Goal: Information Seeking & Learning: Learn about a topic

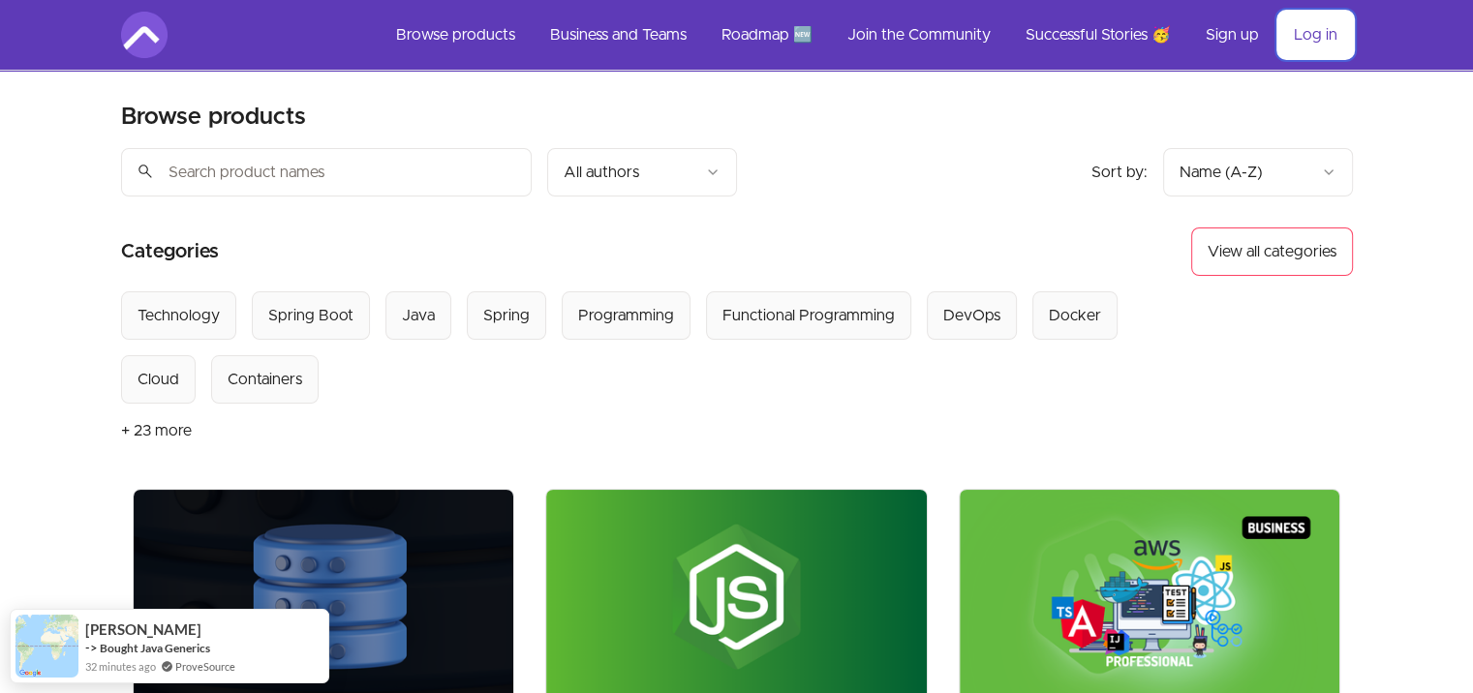
click at [1321, 27] on link "Log in" at bounding box center [1315, 35] width 75 height 46
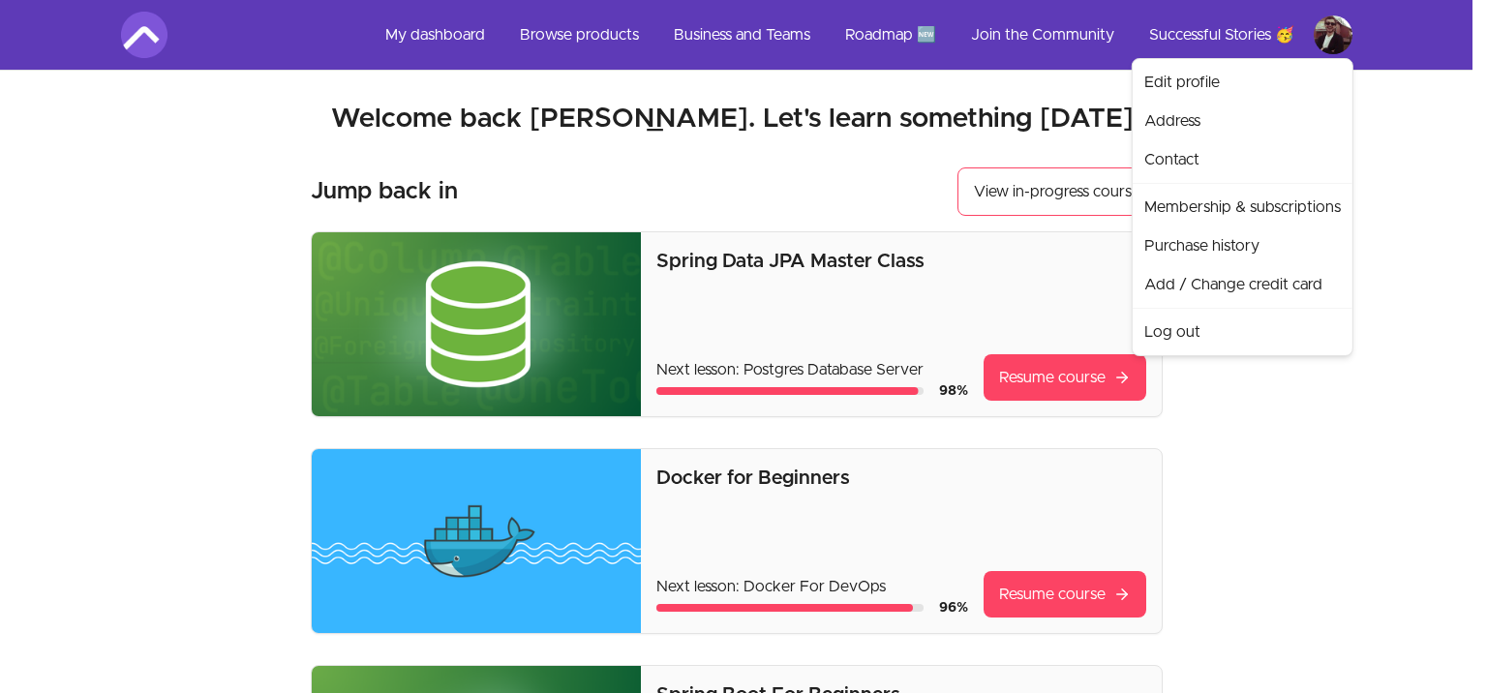
click at [1172, 81] on link "Edit profile" at bounding box center [1243, 82] width 212 height 39
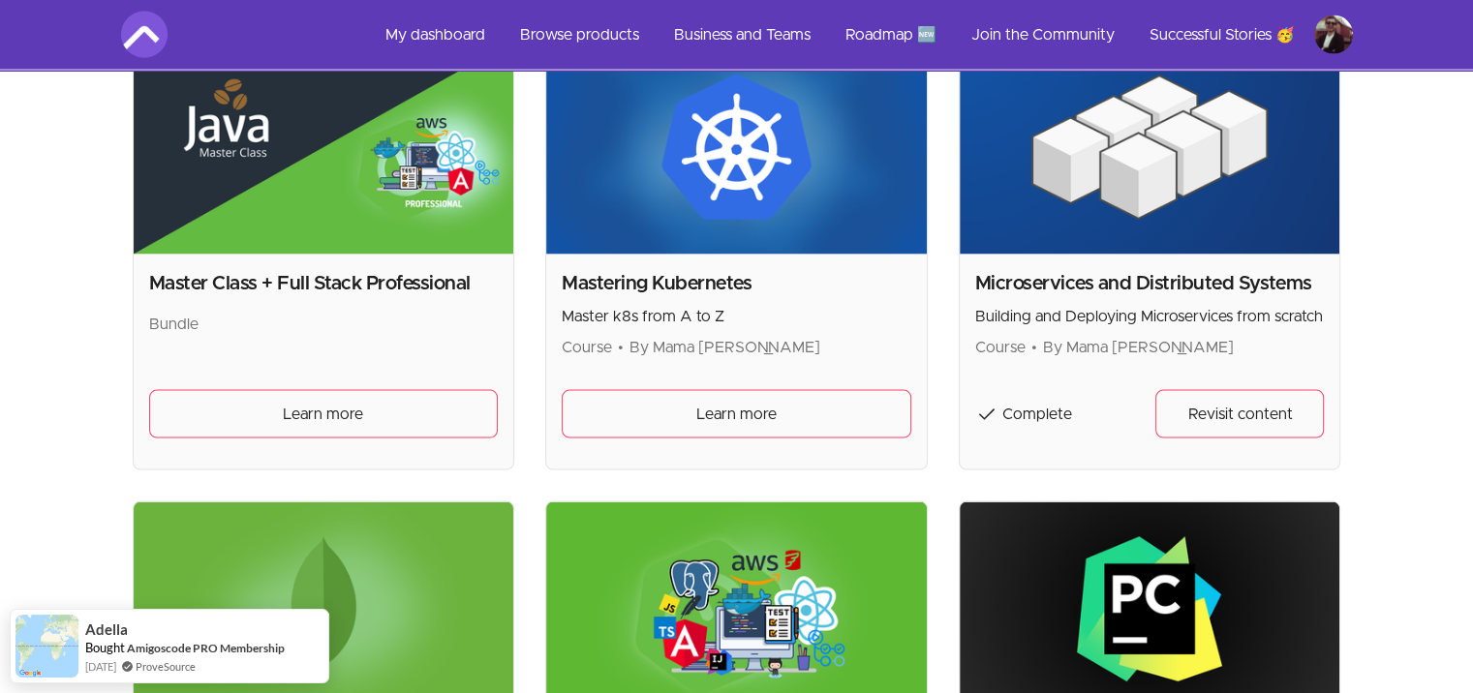
scroll to position [3970, 0]
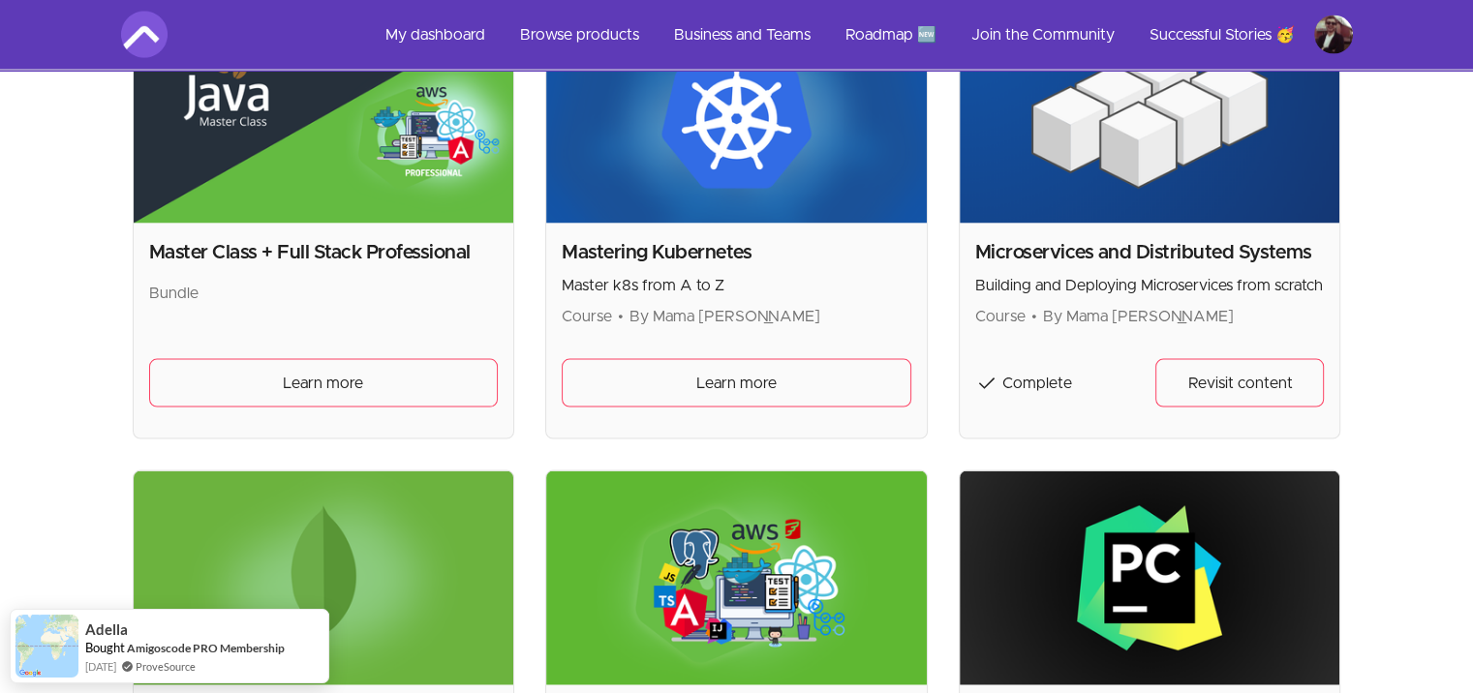
click at [1239, 156] on img at bounding box center [1149, 117] width 380 height 214
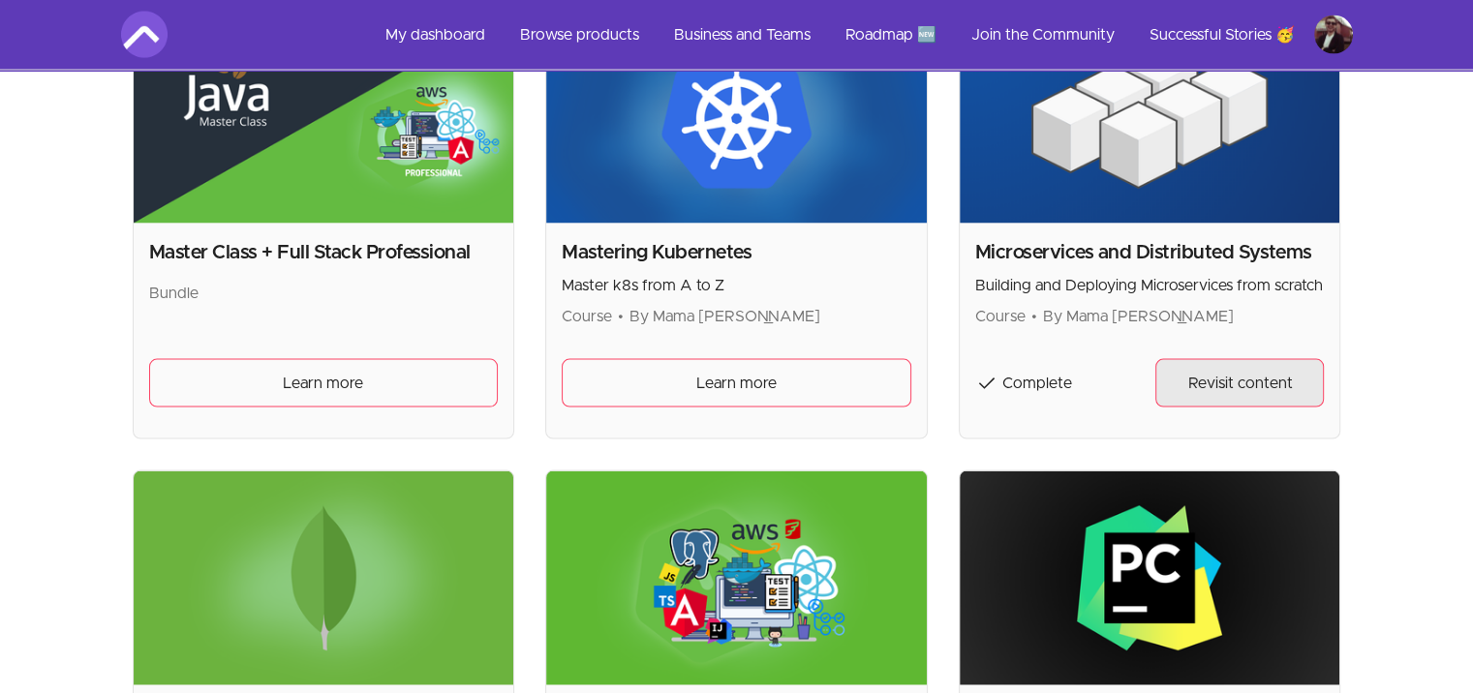
click at [1208, 392] on link "Revisit content" at bounding box center [1239, 383] width 168 height 48
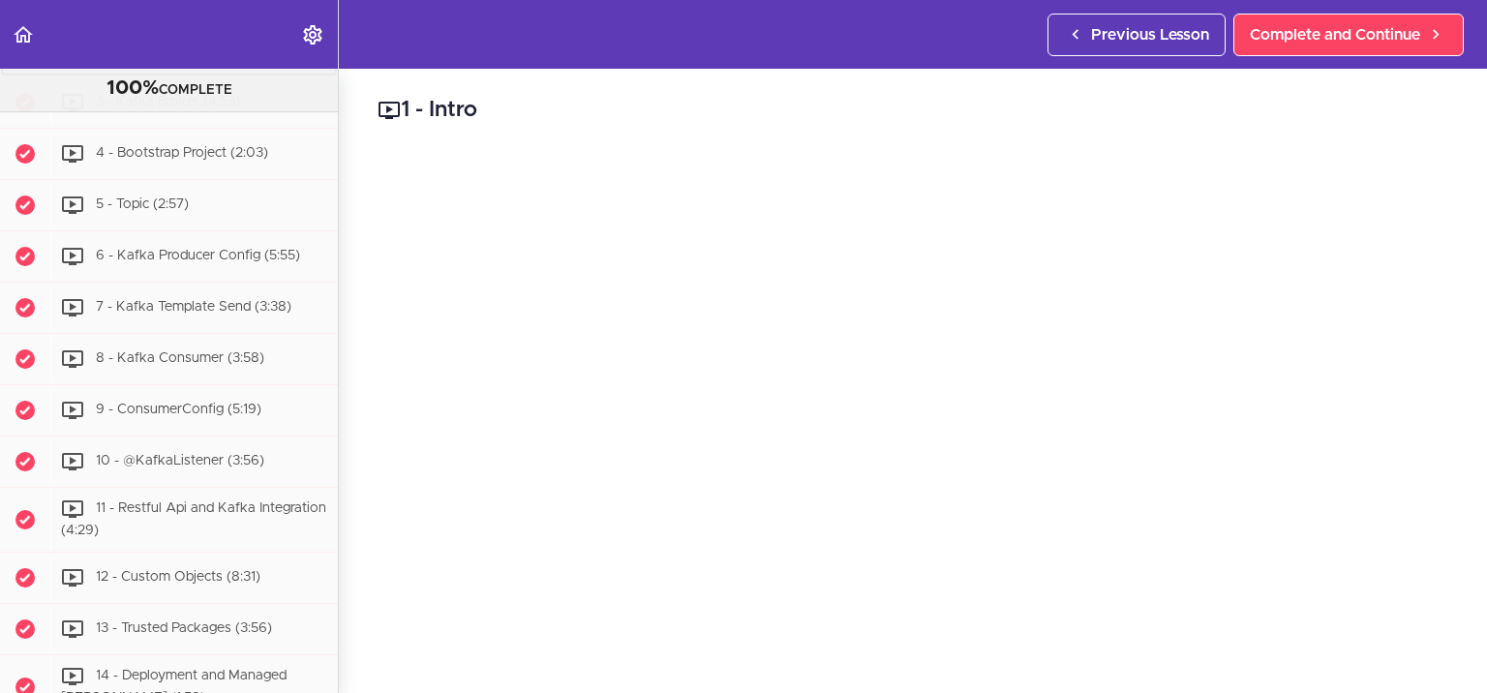
click at [156, 58] on span "2 - What is Kafka (7:55)" at bounding box center [206, 52] width 220 height 14
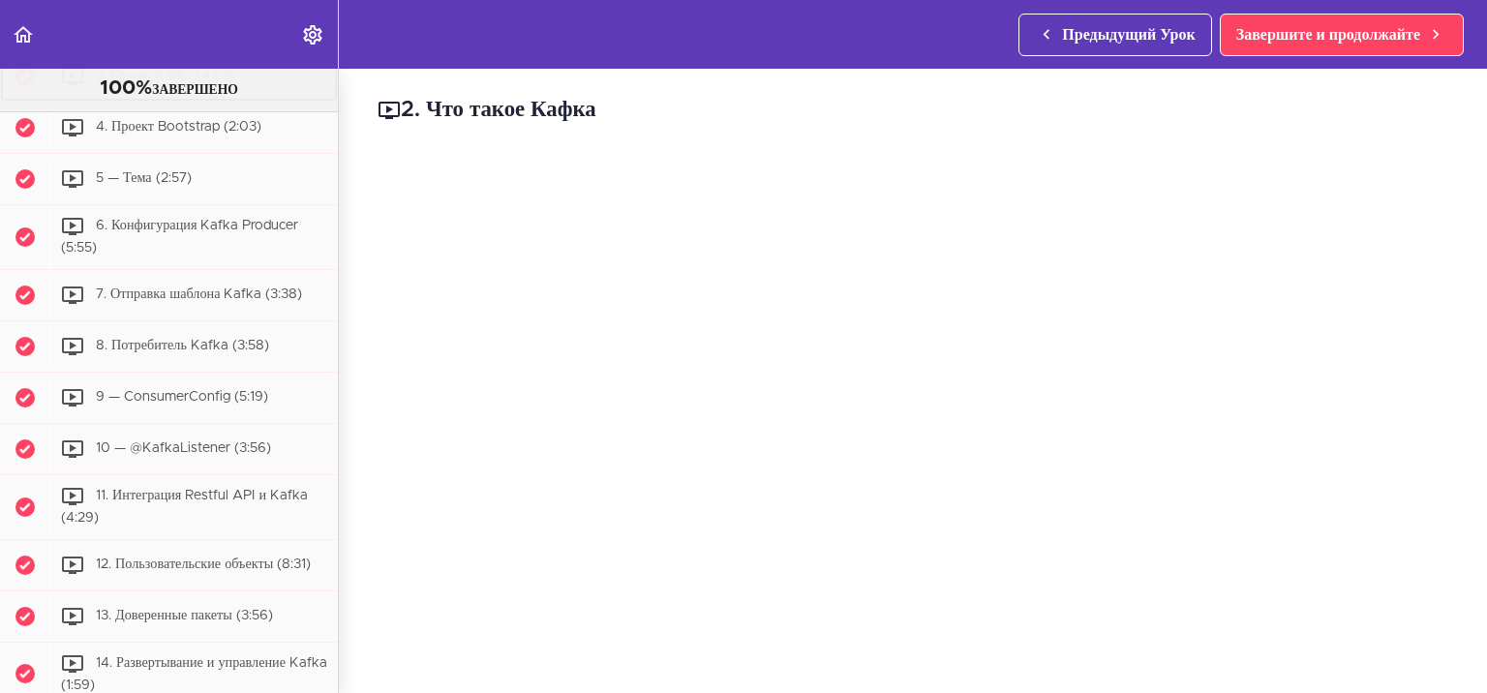
click at [145, 83] on span "3. Брокер Kafka (4:53)" at bounding box center [164, 77] width 137 height 14
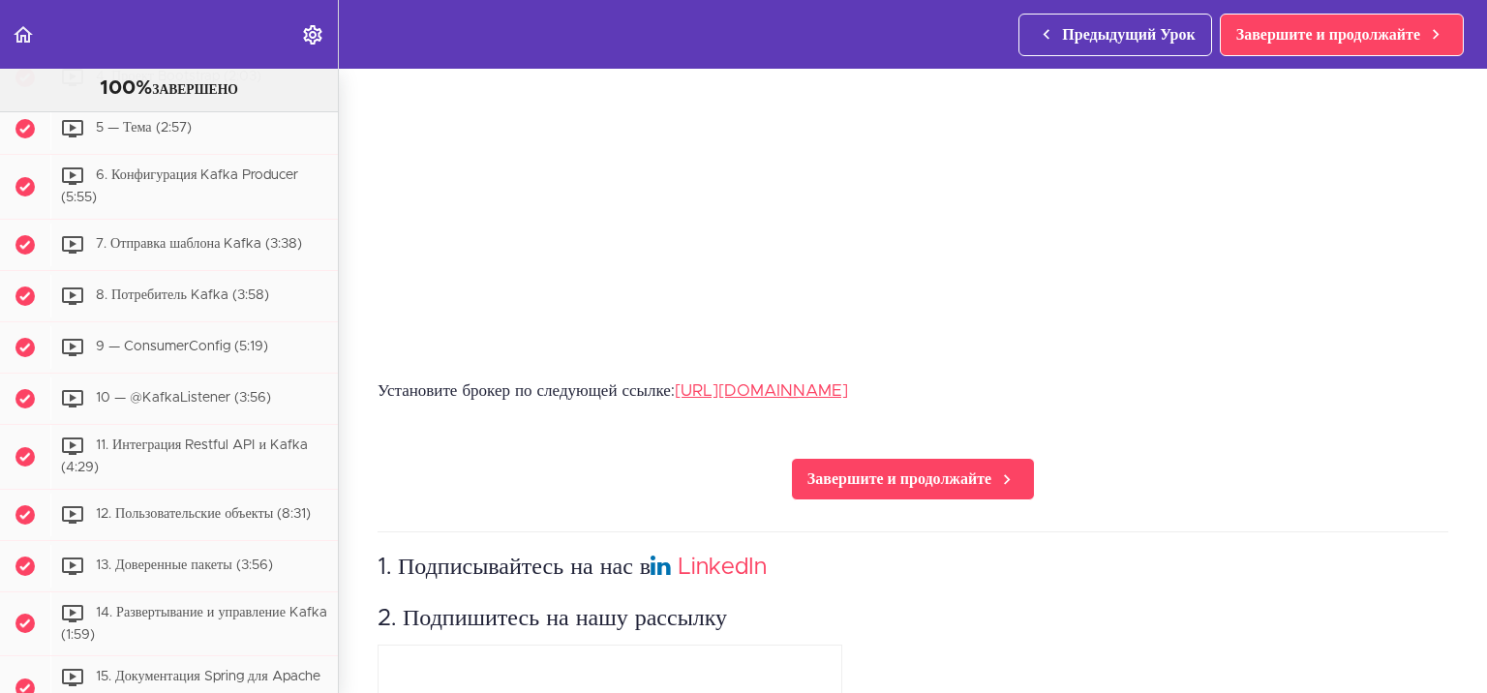
scroll to position [412, 0]
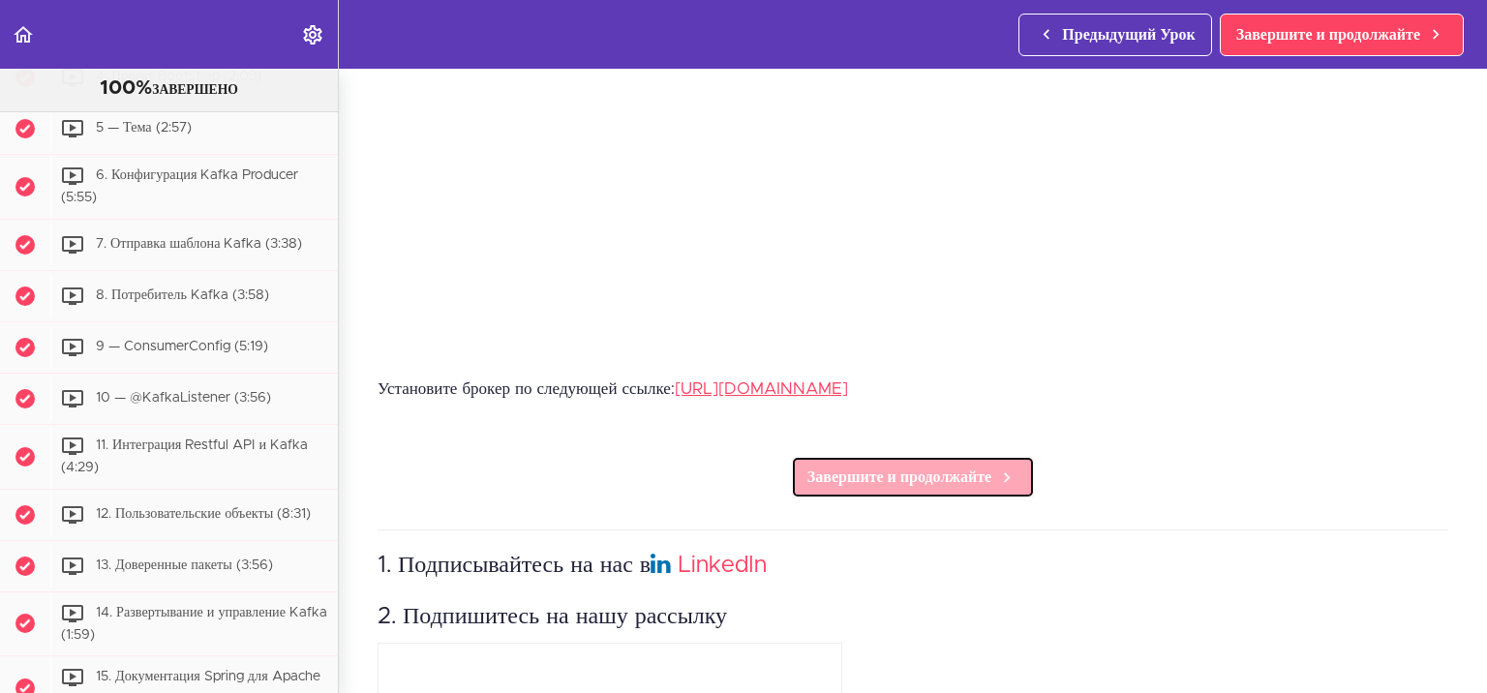
click at [848, 480] on link "Завершите и продолжайте" at bounding box center [913, 477] width 244 height 43
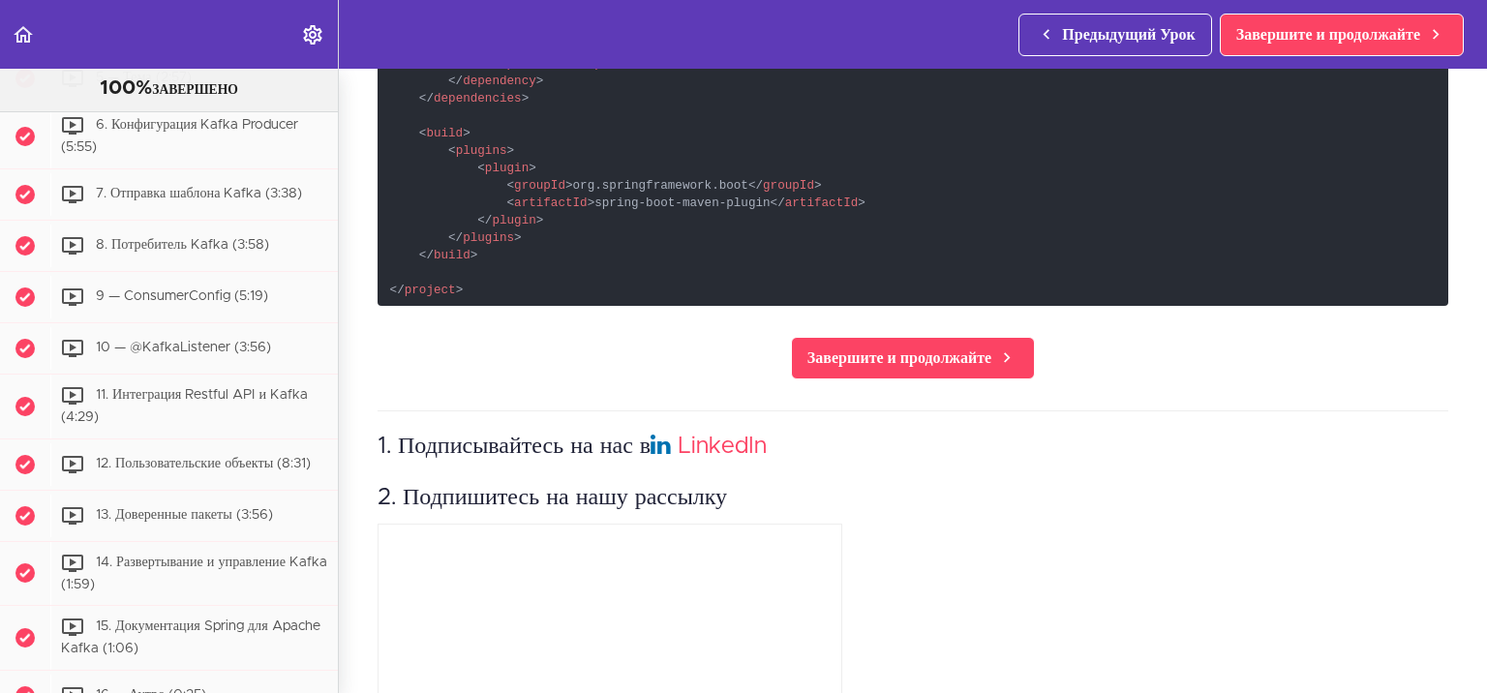
scroll to position [1445, 0]
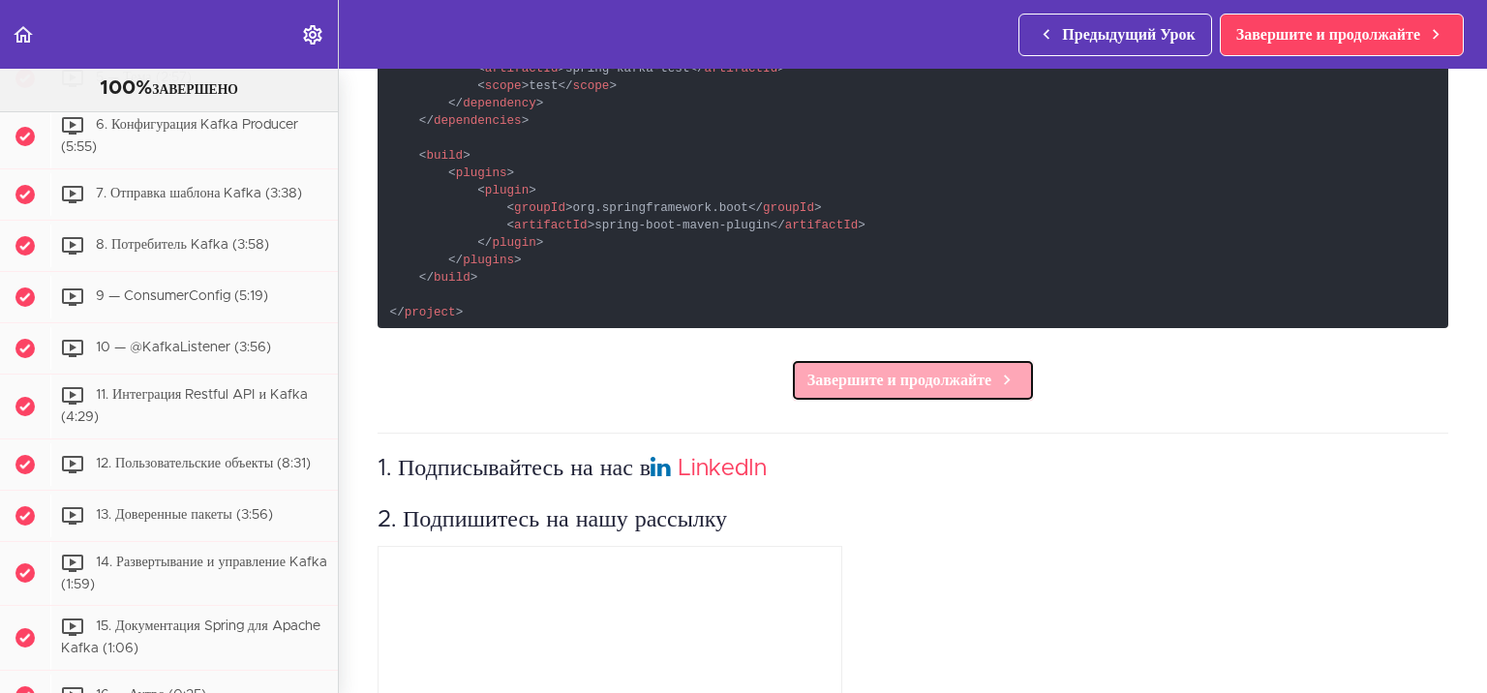
click at [928, 369] on span "Завершите и продолжайте" at bounding box center [899, 380] width 184 height 23
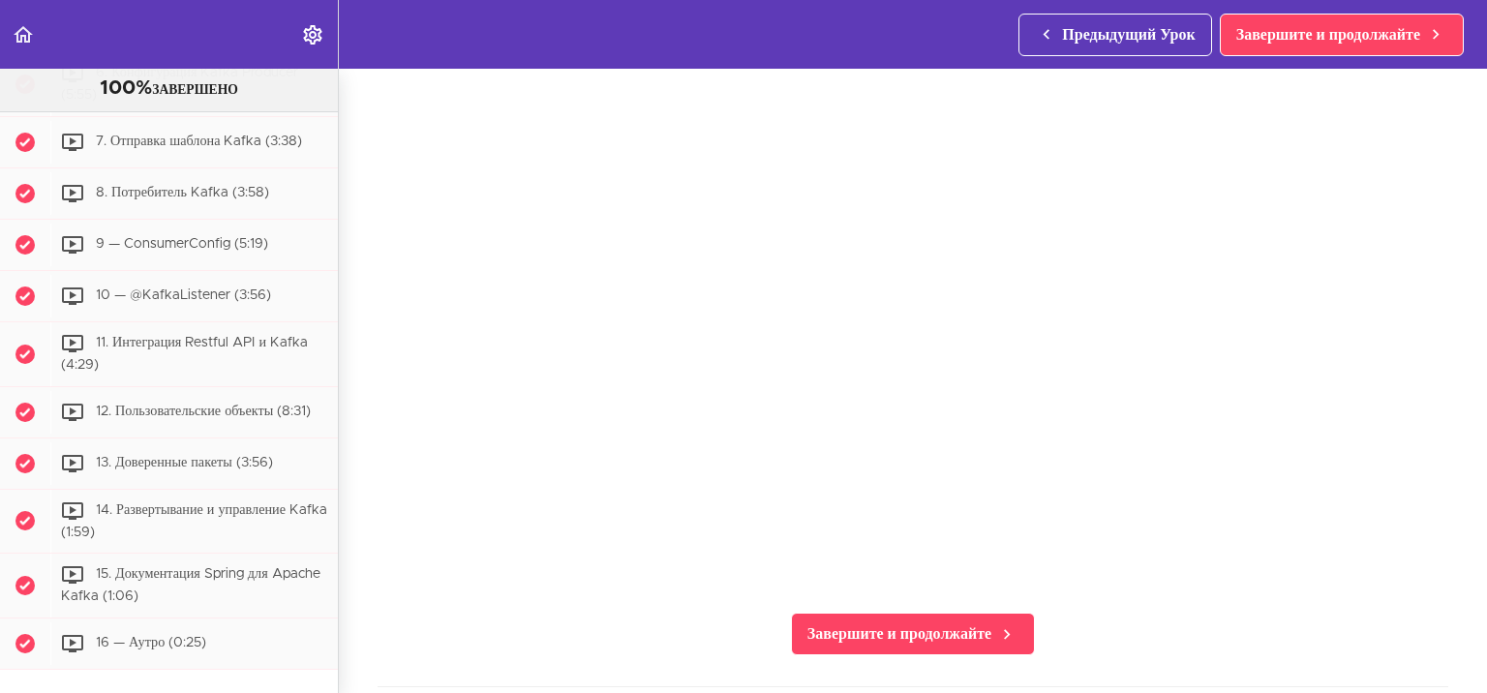
scroll to position [194, 0]
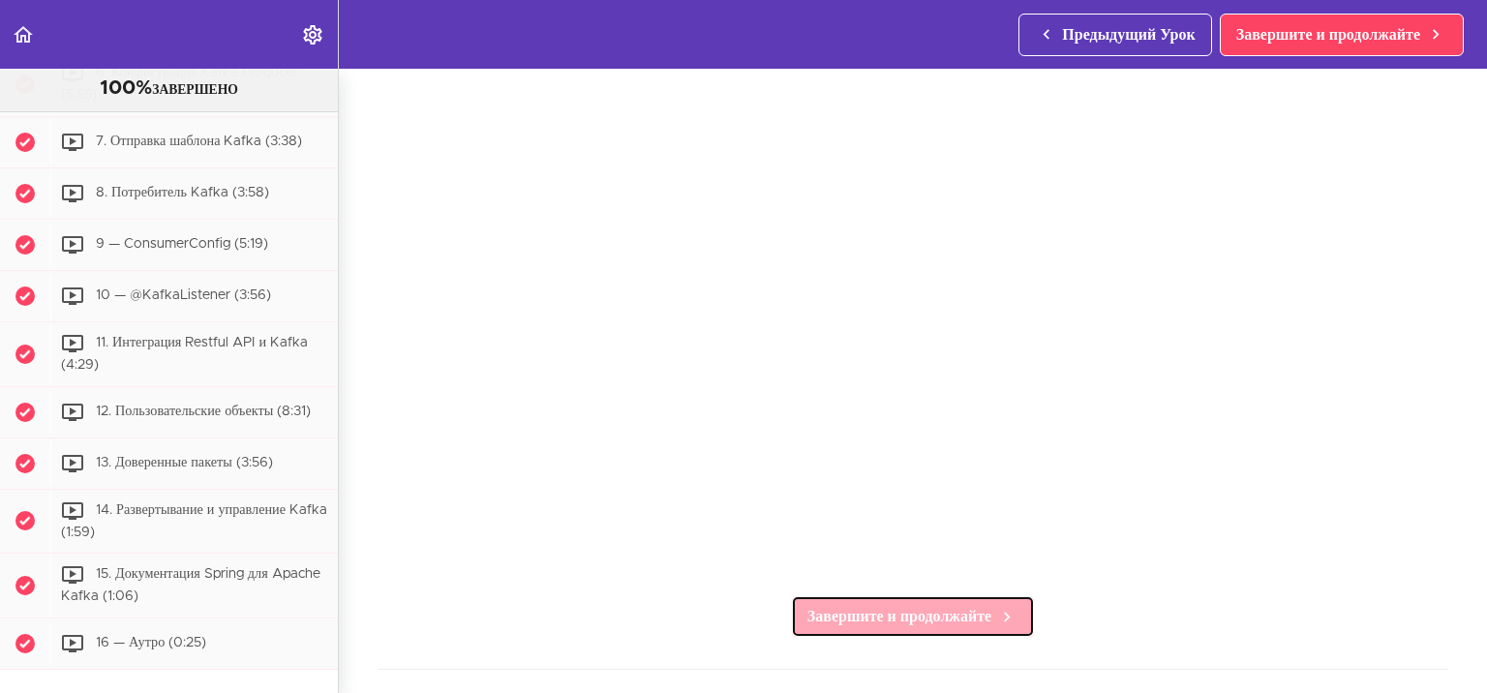
click at [863, 605] on span "Завершите и продолжайте" at bounding box center [899, 616] width 184 height 23
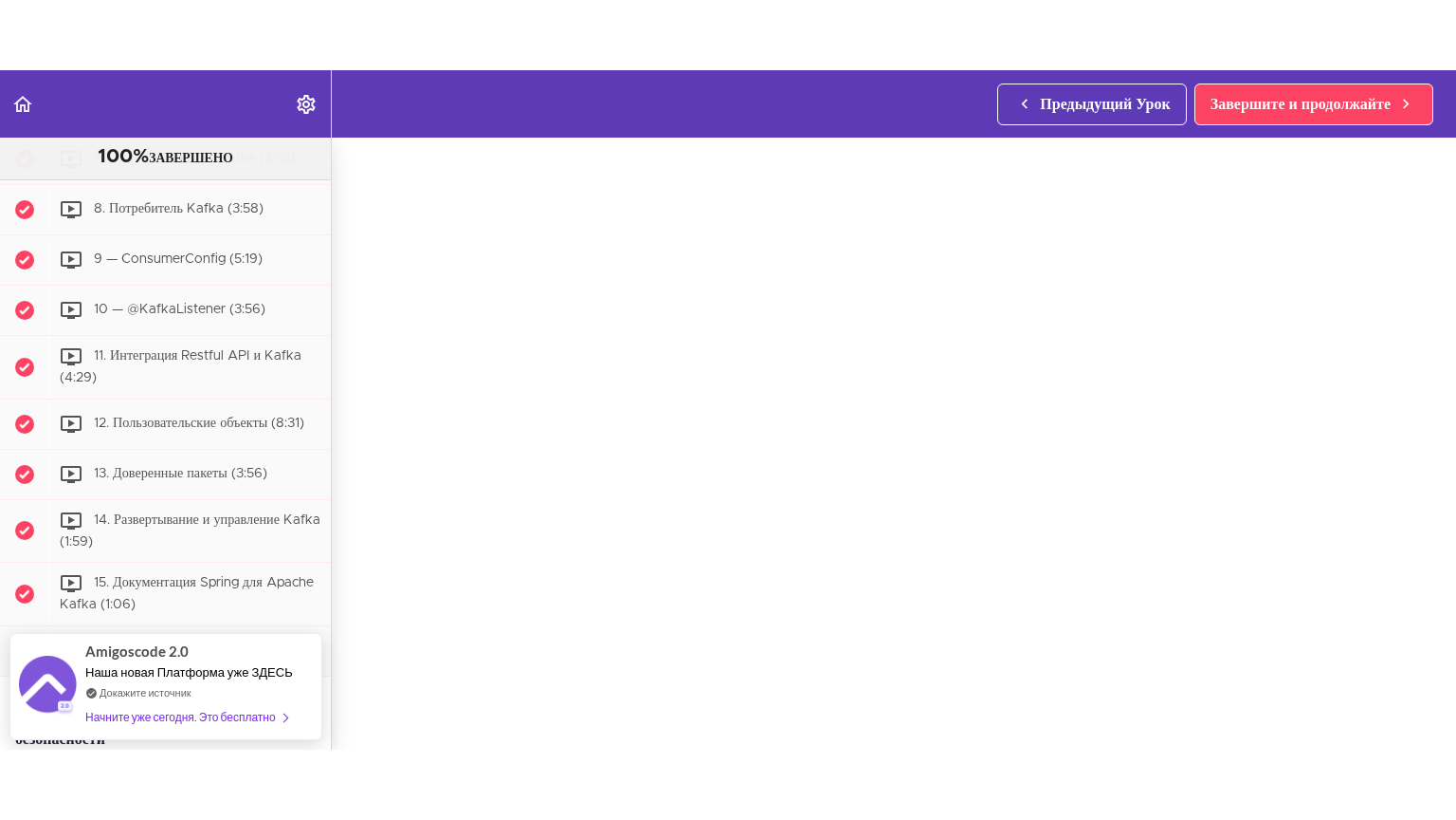
scroll to position [95, 0]
